Goal: Task Accomplishment & Management: Use online tool/utility

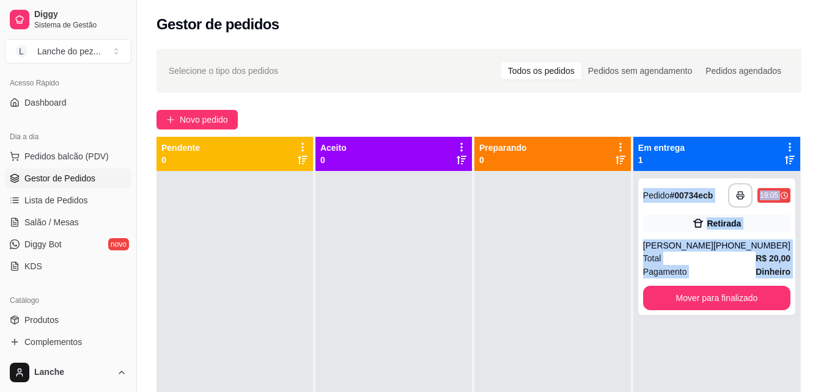
scroll to position [73, 0]
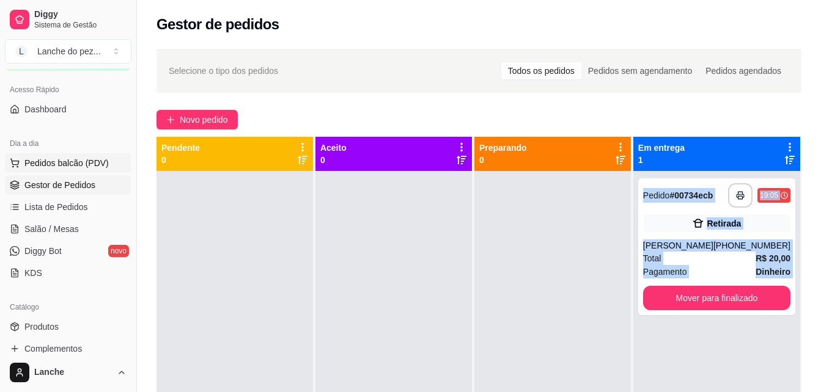
click at [53, 158] on span "Pedidos balcão (PDV)" at bounding box center [66, 163] width 84 height 12
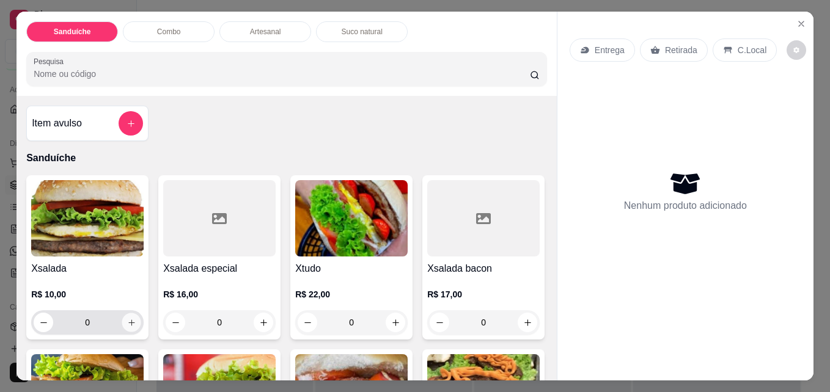
click at [127, 318] on icon "increase-product-quantity" at bounding box center [131, 322] width 9 height 9
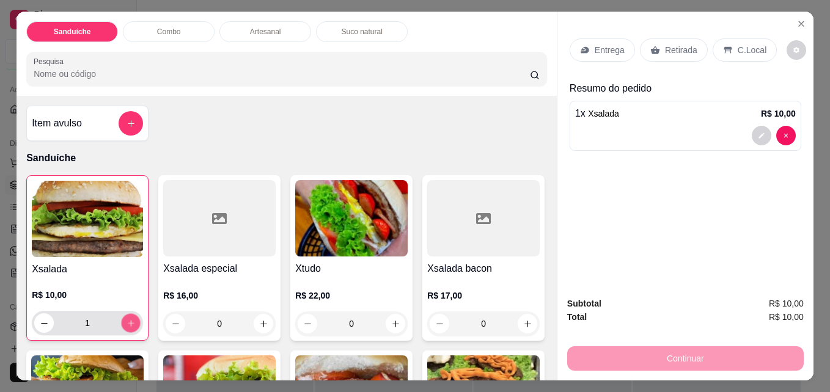
click at [127, 319] on icon "increase-product-quantity" at bounding box center [131, 323] width 9 height 9
type input "3"
click at [670, 39] on div "Retirada" at bounding box center [674, 50] width 68 height 23
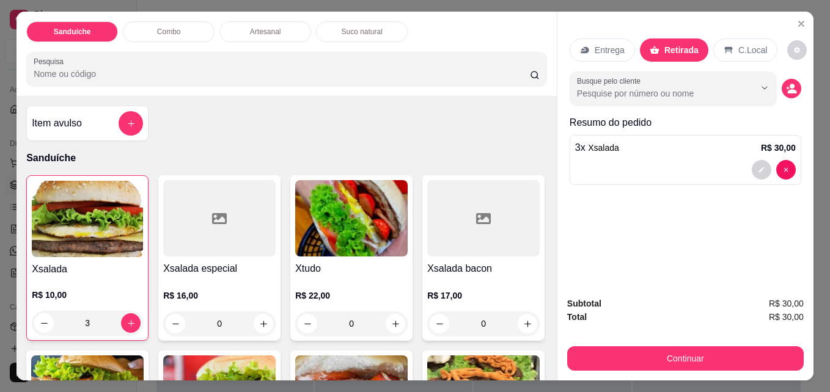
click at [607, 46] on p "Entrega" at bounding box center [610, 50] width 30 height 12
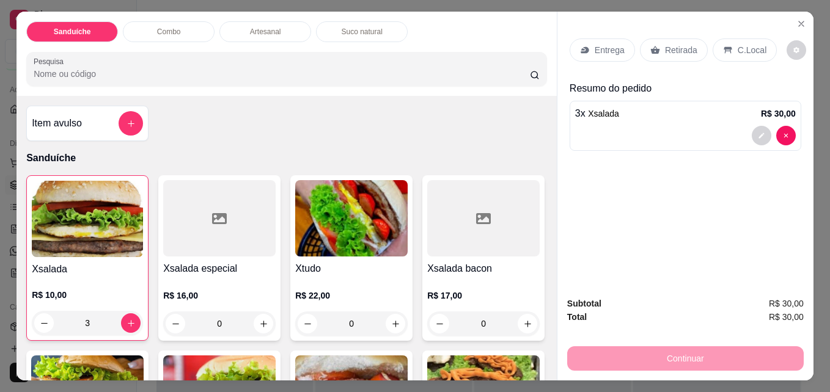
click at [738, 45] on p "C.Local" at bounding box center [752, 50] width 29 height 12
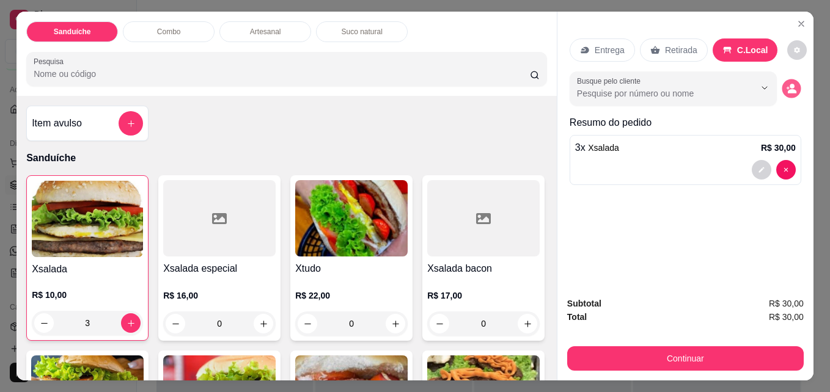
click at [791, 89] on icon "decrease-product-quantity" at bounding box center [792, 91] width 9 height 4
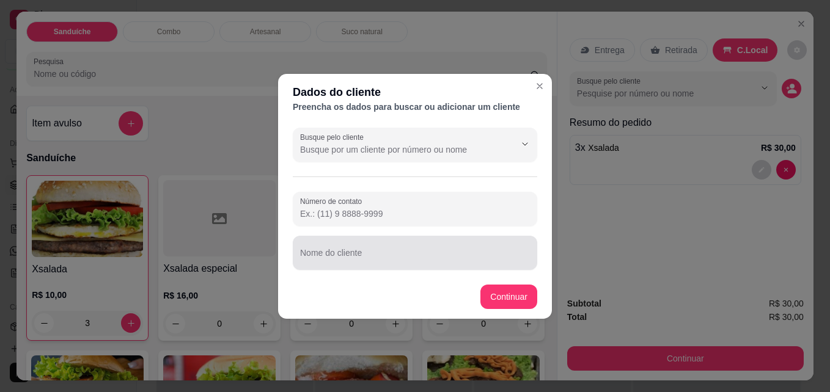
click at [452, 249] on div at bounding box center [415, 253] width 230 height 24
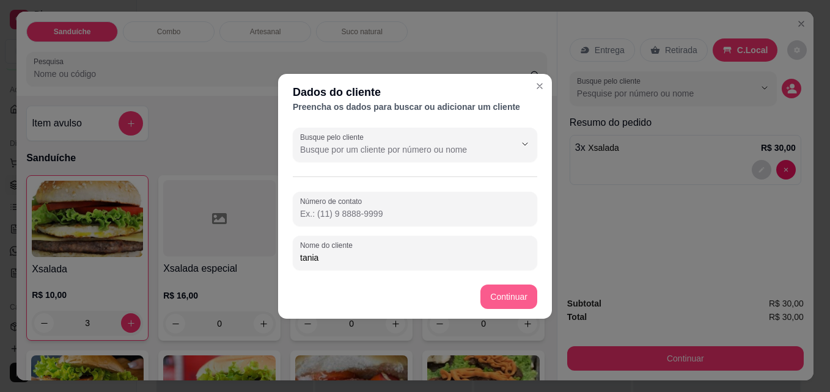
type input "tania"
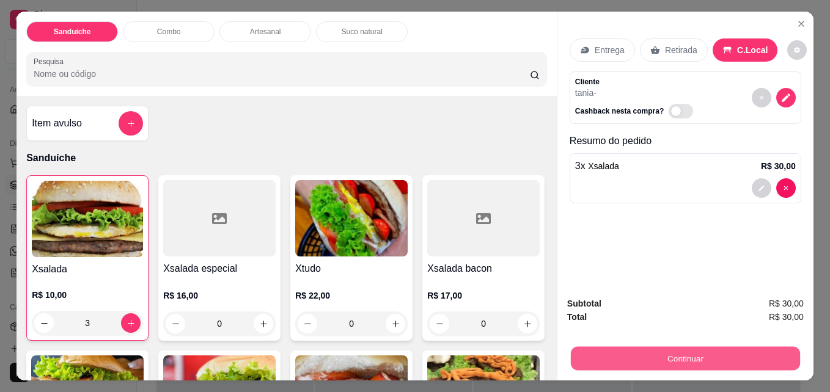
click at [646, 354] on button "Continuar" at bounding box center [685, 359] width 229 height 24
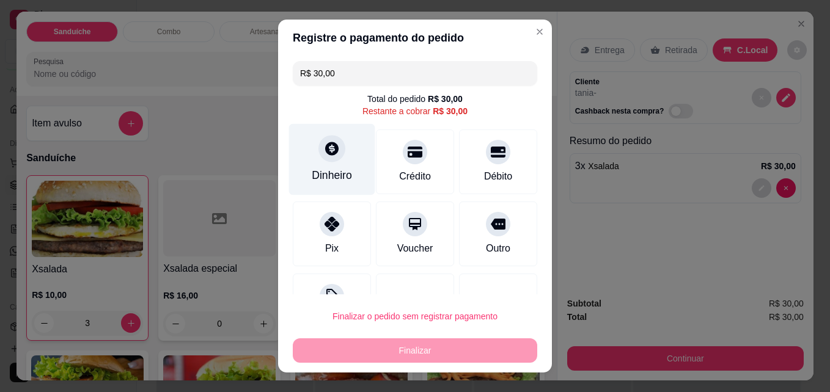
click at [325, 158] on div at bounding box center [331, 149] width 27 height 27
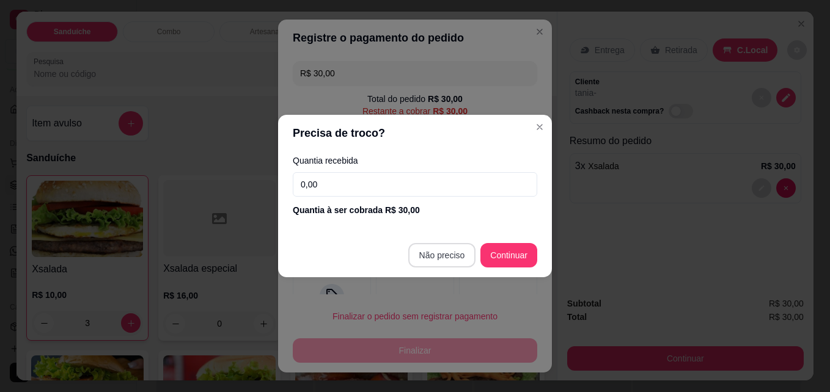
type input "R$ 0,00"
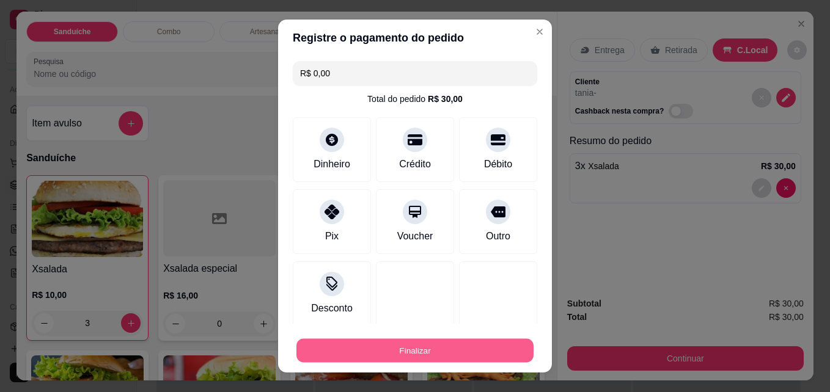
click at [423, 349] on button "Finalizar" at bounding box center [414, 351] width 237 height 24
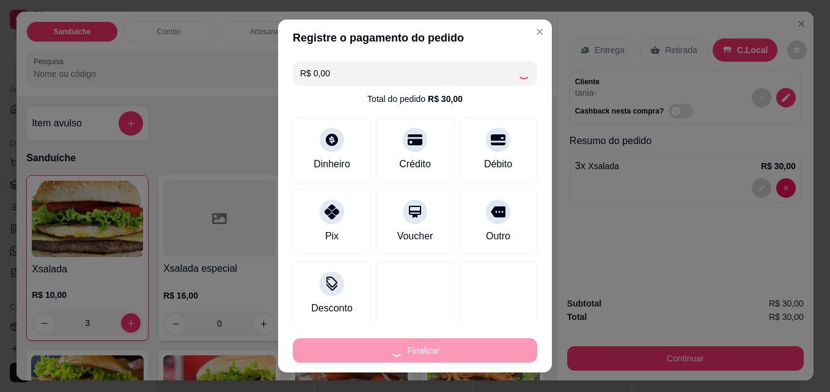
type input "0"
type input "-R$ 30,00"
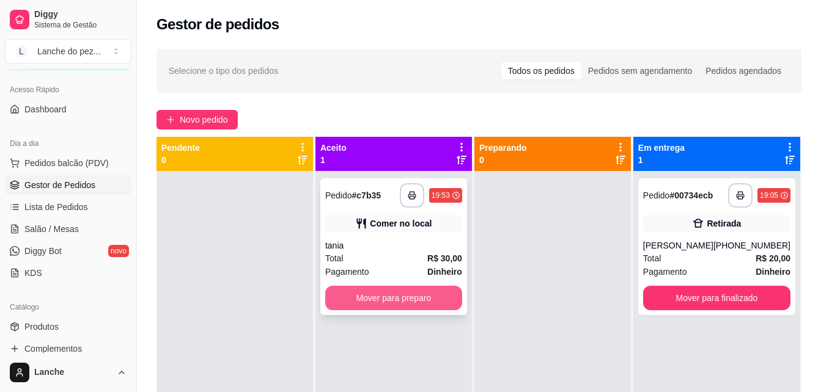
click at [387, 299] on button "Mover para preparo" at bounding box center [393, 298] width 137 height 24
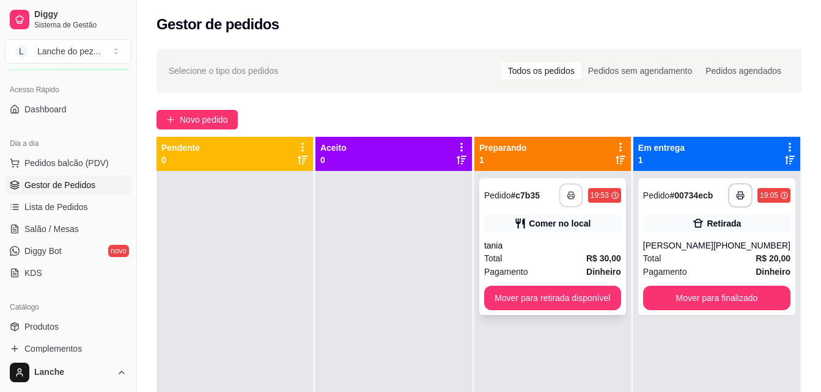
click at [564, 194] on button "button" at bounding box center [571, 196] width 24 height 24
click at [74, 166] on span "Pedidos balcão (PDV)" at bounding box center [66, 163] width 84 height 12
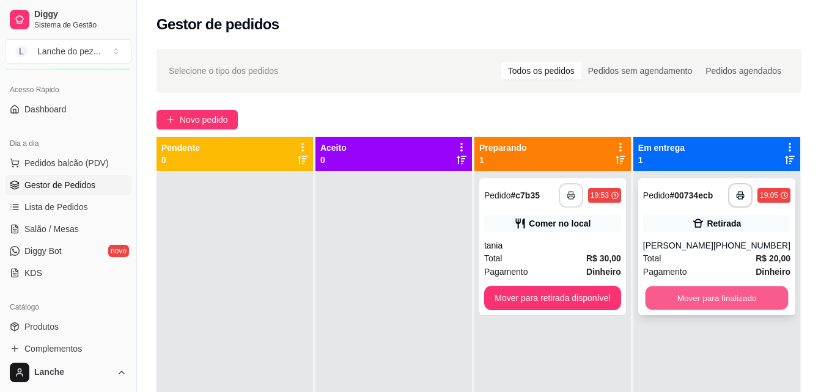
click at [741, 301] on button "Mover para finalizado" at bounding box center [716, 299] width 143 height 24
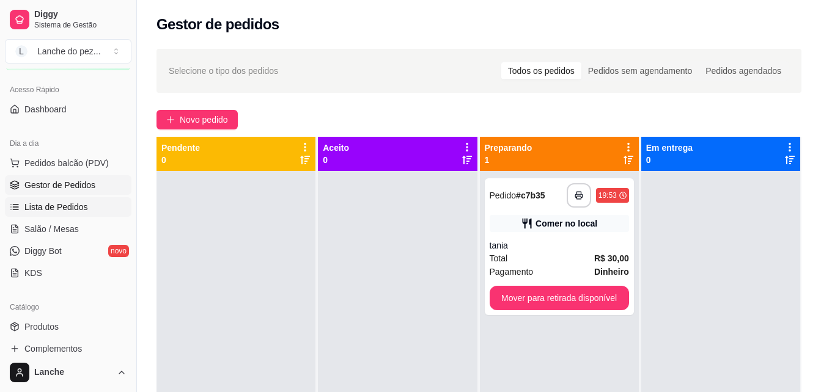
click at [68, 205] on span "Lista de Pedidos" at bounding box center [56, 207] width 64 height 12
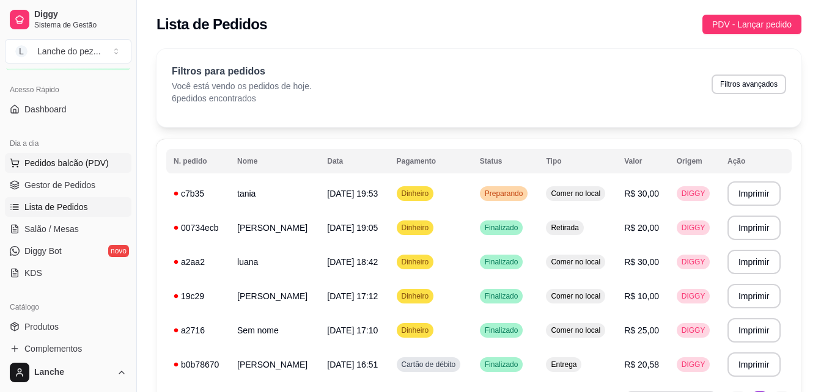
click at [79, 164] on span "Pedidos balcão (PDV)" at bounding box center [66, 163] width 84 height 12
click at [73, 170] on button "Pedidos balcão (PDV)" at bounding box center [68, 163] width 127 height 20
click at [68, 183] on span "Gestor de Pedidos" at bounding box center [59, 185] width 71 height 12
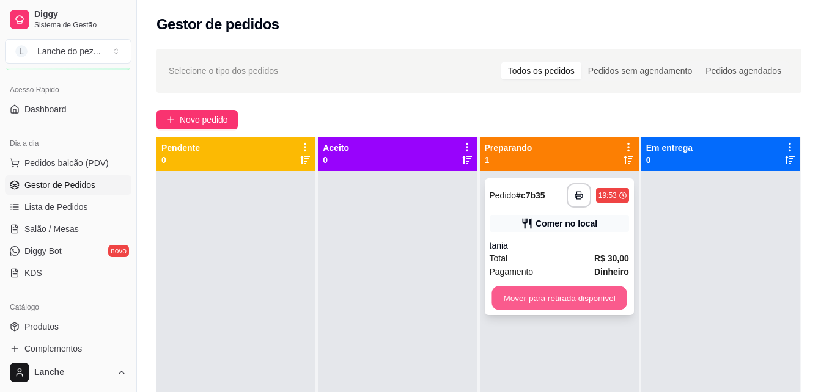
click at [568, 298] on button "Mover para retirada disponível" at bounding box center [558, 299] width 135 height 24
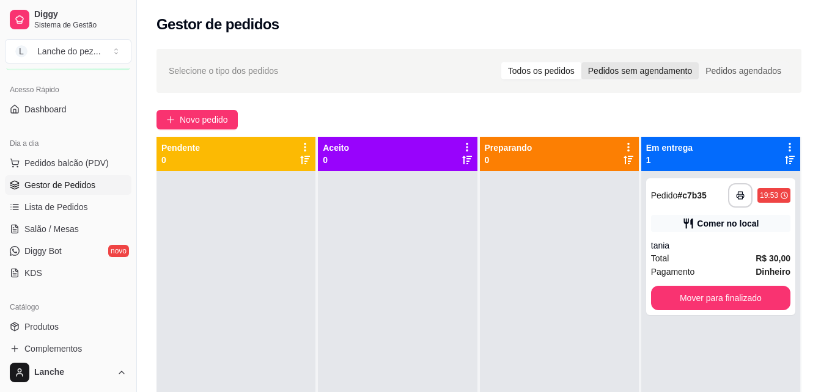
click at [662, 72] on div "Pedidos sem agendamento" at bounding box center [639, 70] width 117 height 17
click at [581, 62] on input "Pedidos sem agendamento" at bounding box center [581, 62] width 0 height 0
click at [559, 69] on div "Todos os pedidos" at bounding box center [541, 70] width 80 height 17
click at [501, 62] on input "Todos os pedidos" at bounding box center [501, 62] width 0 height 0
click at [65, 244] on link "Diggy Bot novo" at bounding box center [68, 251] width 127 height 20
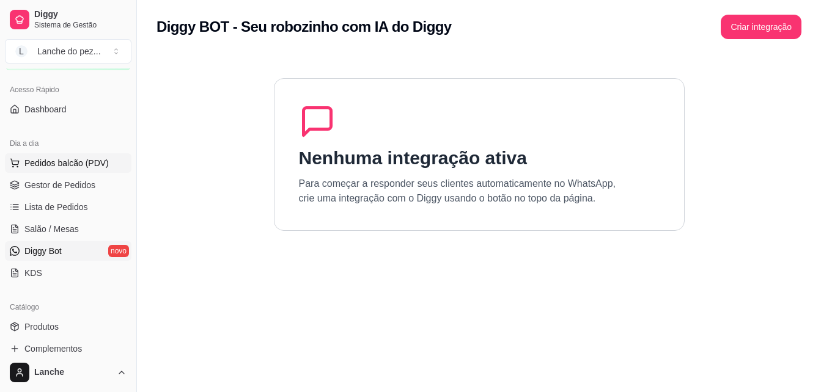
click at [64, 154] on button "Pedidos balcão (PDV)" at bounding box center [68, 163] width 127 height 20
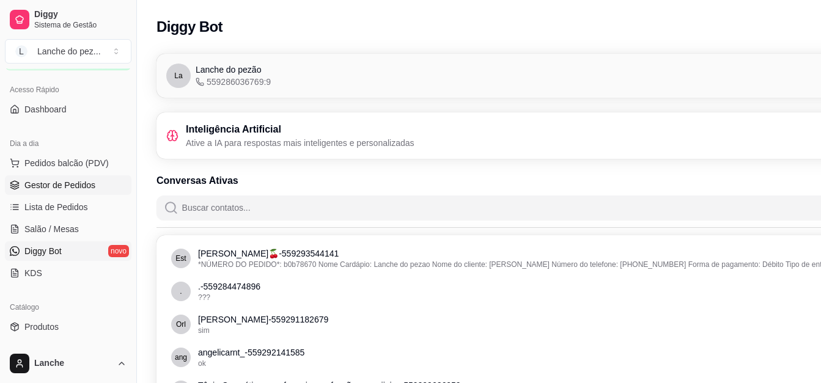
click at [68, 179] on span "Gestor de Pedidos" at bounding box center [59, 185] width 71 height 12
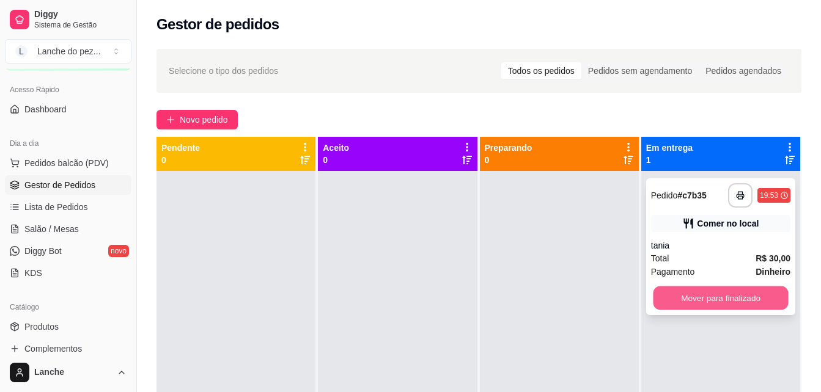
click at [740, 294] on button "Mover para finalizado" at bounding box center [720, 299] width 135 height 24
